Goal: Information Seeking & Learning: Find specific fact

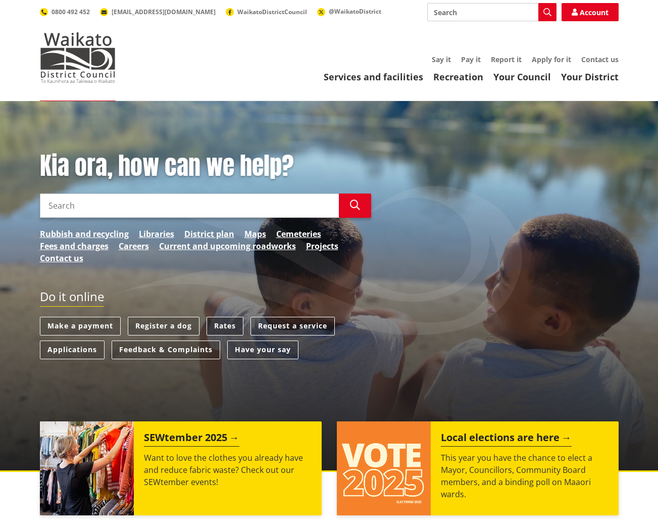
click at [225, 324] on link "Rates" at bounding box center [224, 326] width 37 height 19
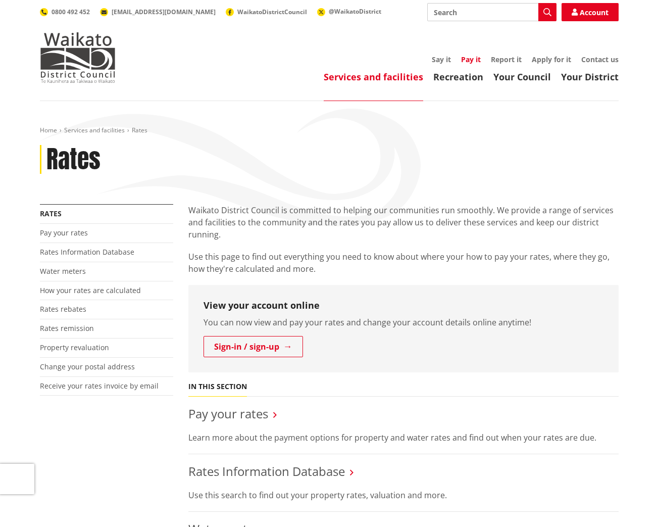
click at [472, 62] on link "Pay it" at bounding box center [471, 60] width 20 height 10
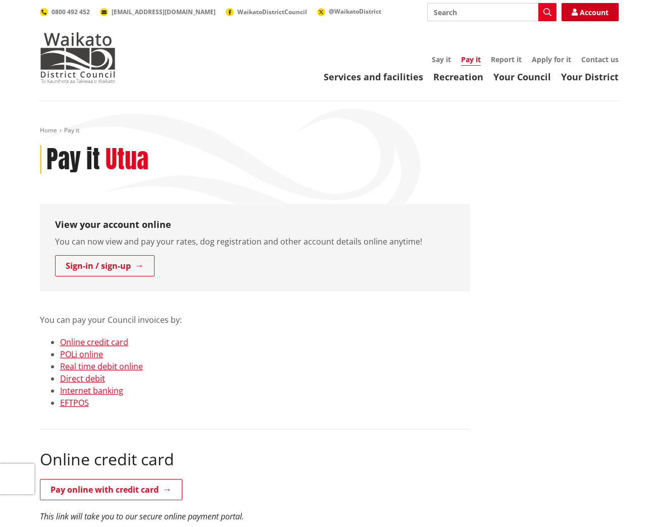
click at [571, 10] on icon at bounding box center [574, 12] width 6 height 7
click at [87, 379] on link "Direct debit" at bounding box center [82, 378] width 45 height 11
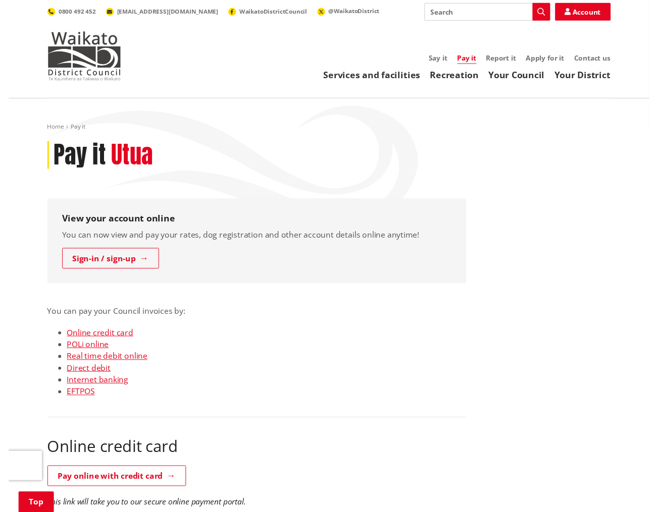
scroll to position [1128, 0]
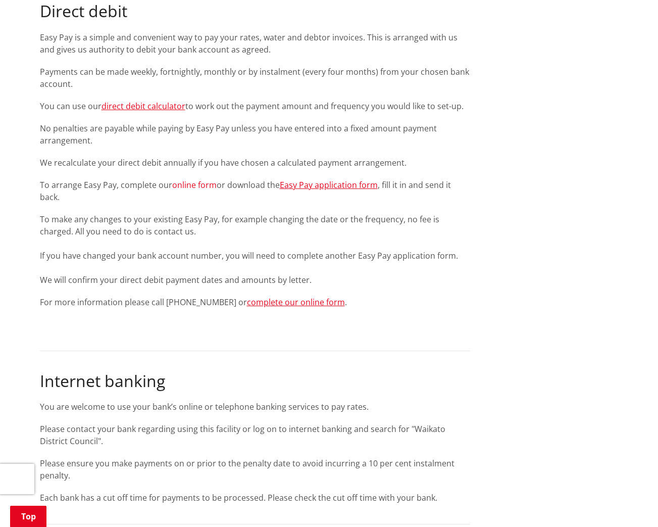
click at [203, 182] on link "online form" at bounding box center [194, 184] width 44 height 11
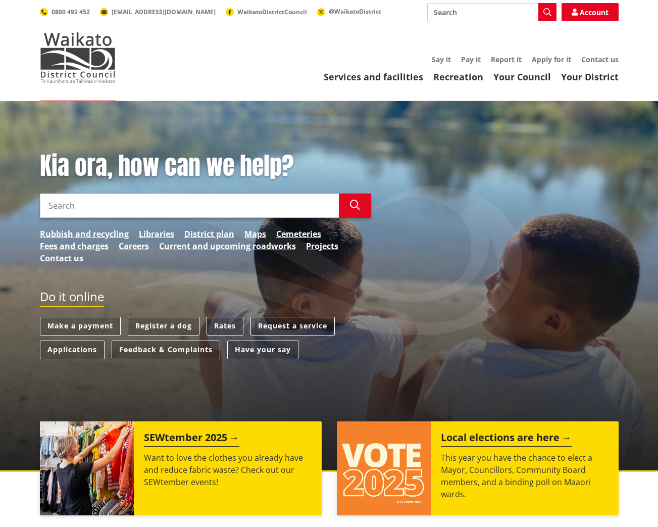
click at [87, 205] on input "Search" at bounding box center [189, 205] width 299 height 24
type input "[STREET_ADDRESS]"
click at [233, 324] on link "Rates" at bounding box center [224, 326] width 37 height 19
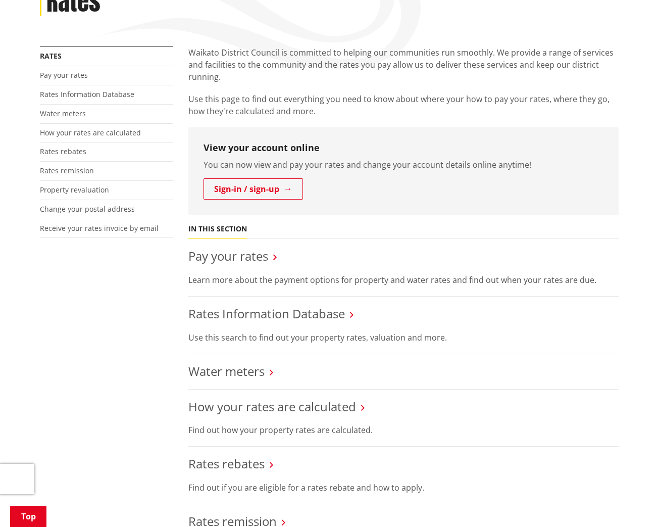
scroll to position [159, 0]
click at [324, 312] on link "Rates Information Database" at bounding box center [266, 312] width 156 height 17
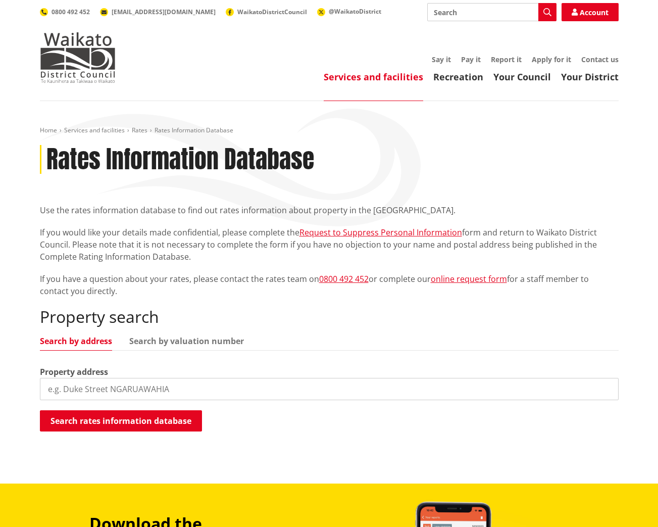
click at [132, 389] on input "search" at bounding box center [329, 389] width 579 height 22
type input "28 old taupiri"
click at [154, 423] on button "Search rates information database" at bounding box center [121, 420] width 162 height 21
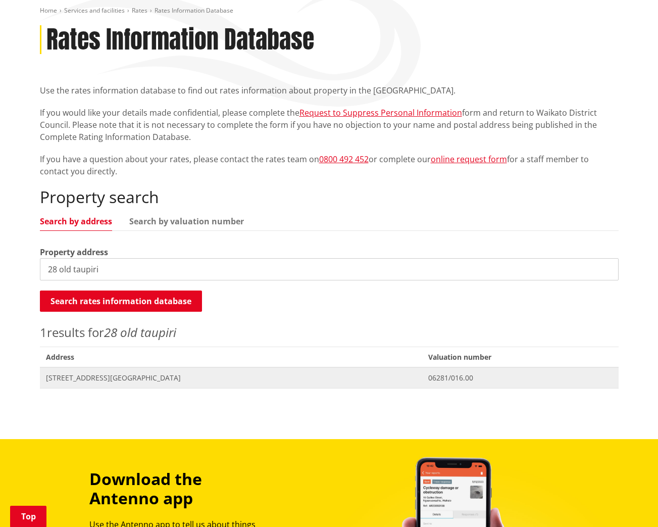
scroll to position [122, 0]
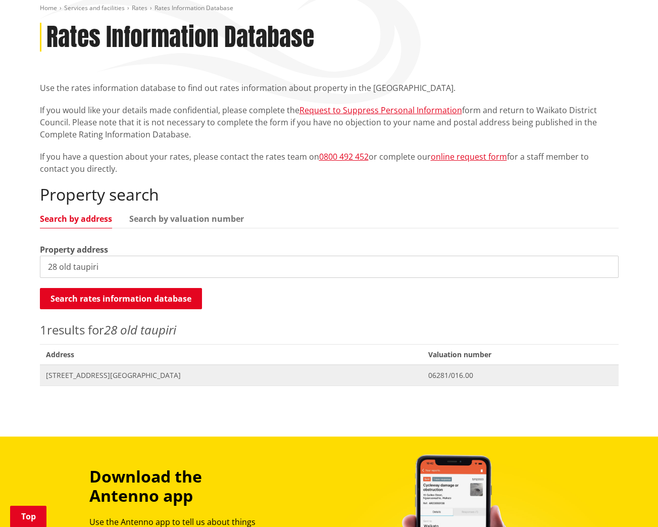
click at [147, 370] on span "28 Old Taupiri Road NGARUAWAHIA" at bounding box center [231, 375] width 371 height 10
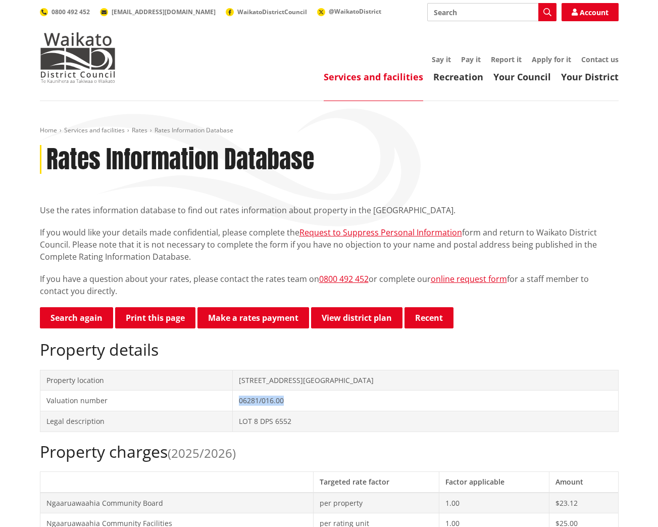
drag, startPoint x: 251, startPoint y: 399, endPoint x: 301, endPoint y: 400, distance: 49.5
click at [301, 400] on td "06281/016.00" at bounding box center [425, 400] width 385 height 21
copy td "06281/016.00"
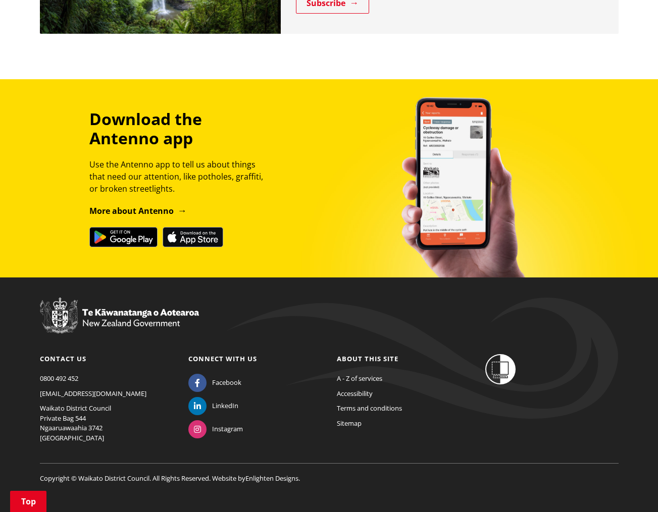
scroll to position [1100, 0]
